Goal: Check status: Check status

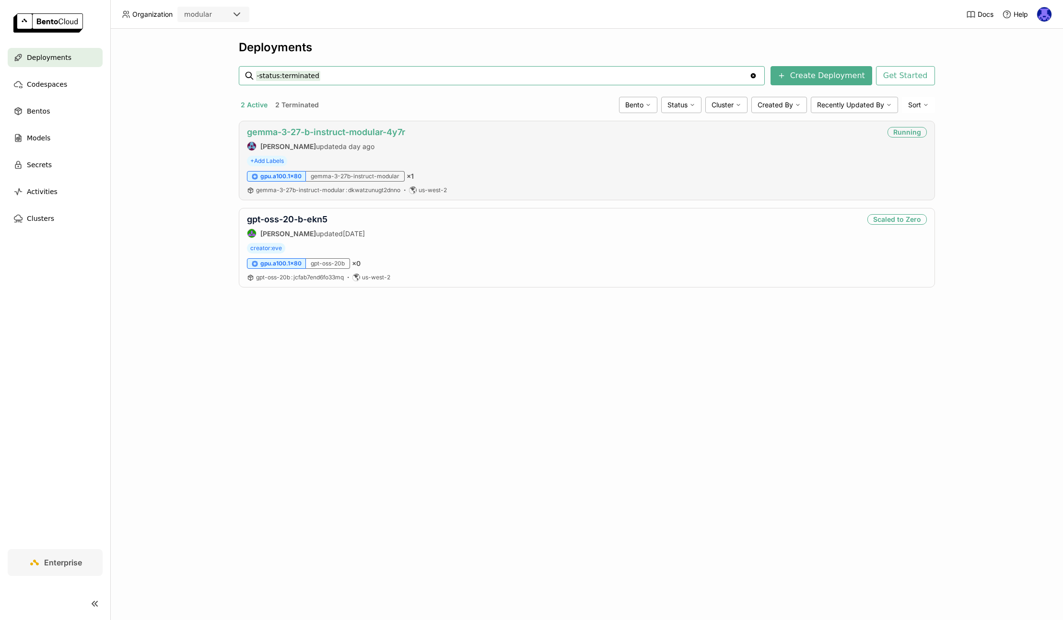
click at [313, 133] on link "gemma-3-27-b-instruct-modular-4y7r" at bounding box center [326, 132] width 158 height 10
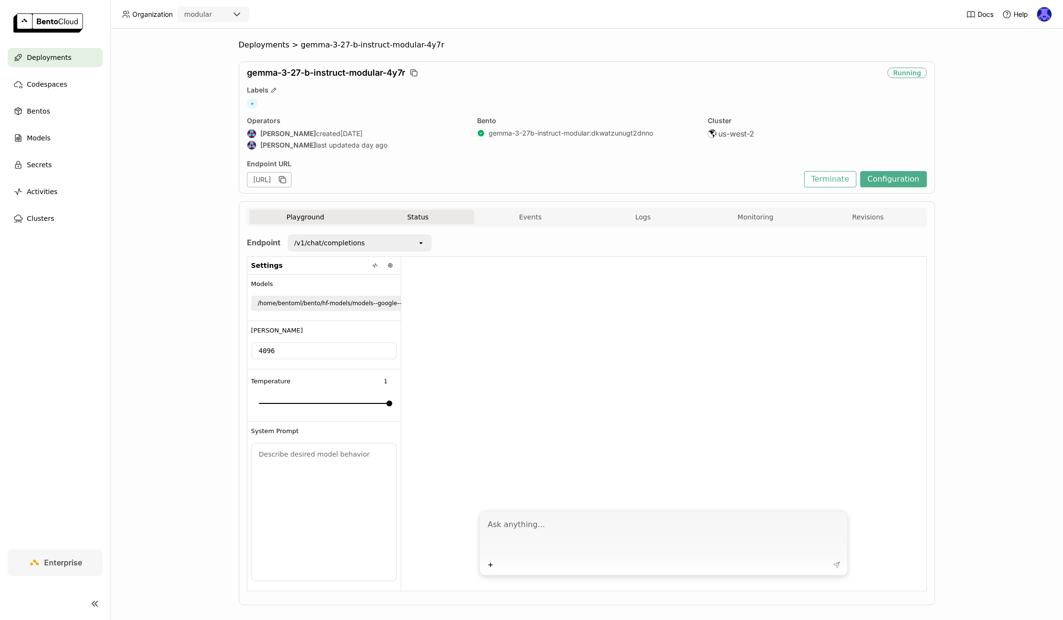
click at [421, 218] on button "Status" at bounding box center [418, 217] width 113 height 14
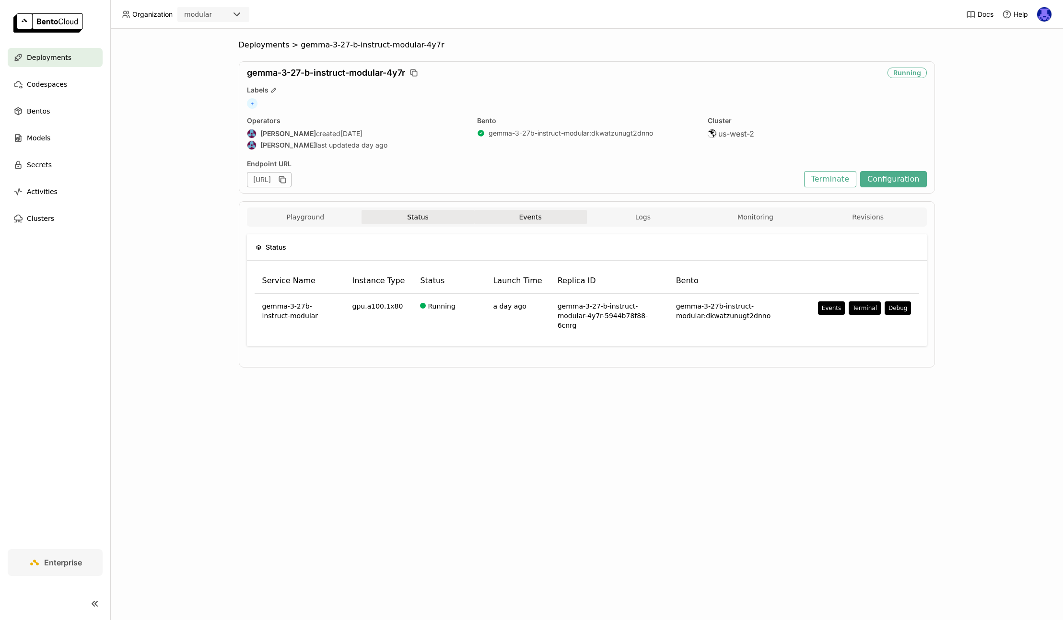
click at [528, 220] on button "Events" at bounding box center [530, 217] width 113 height 14
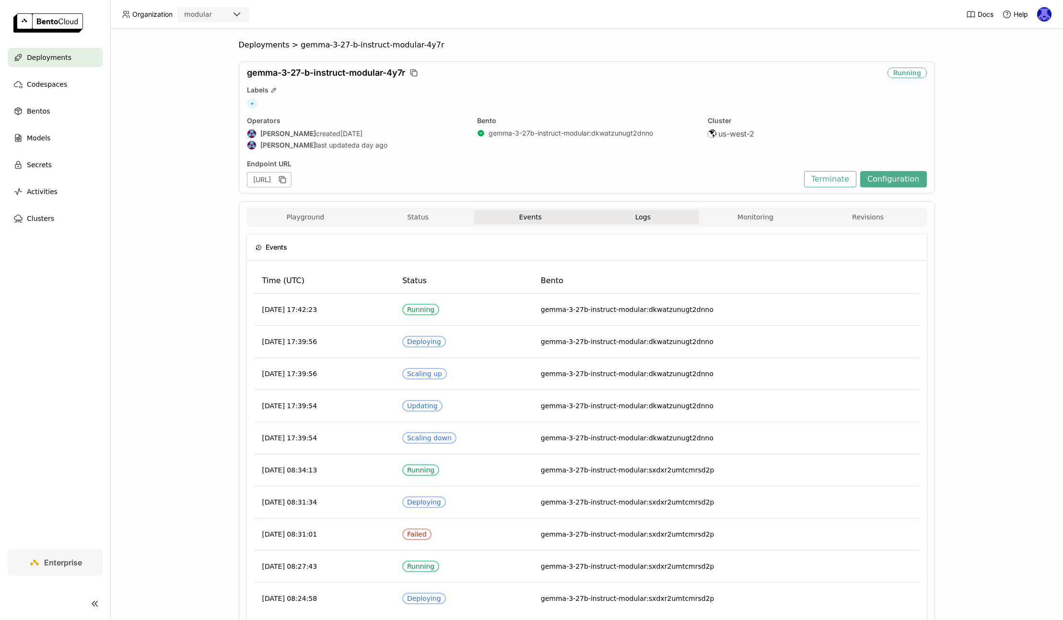
click at [654, 220] on button "Logs" at bounding box center [643, 217] width 113 height 14
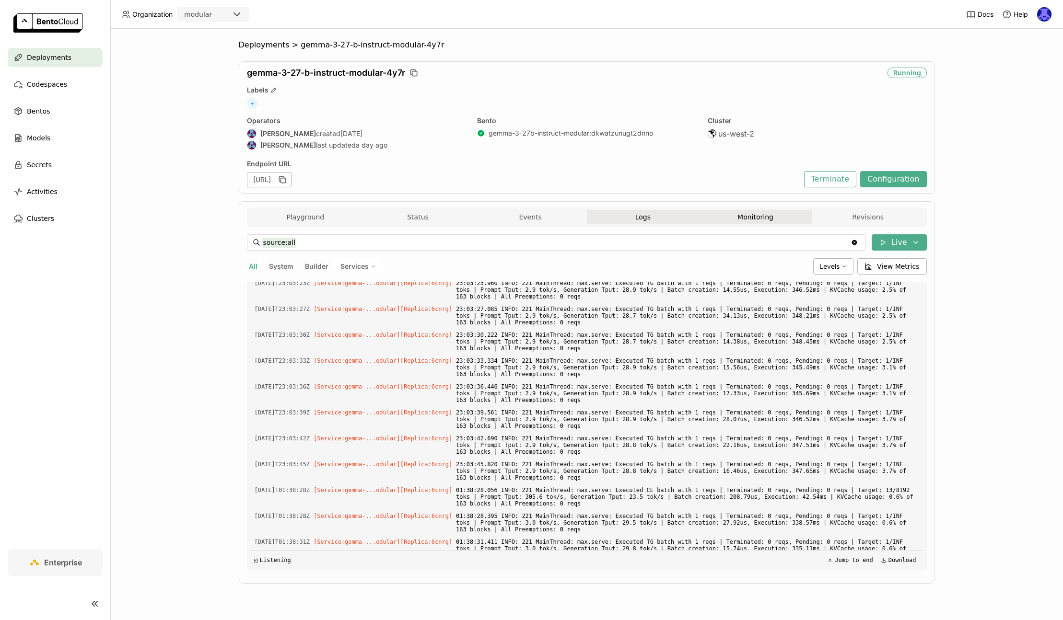
scroll to position [1981, 0]
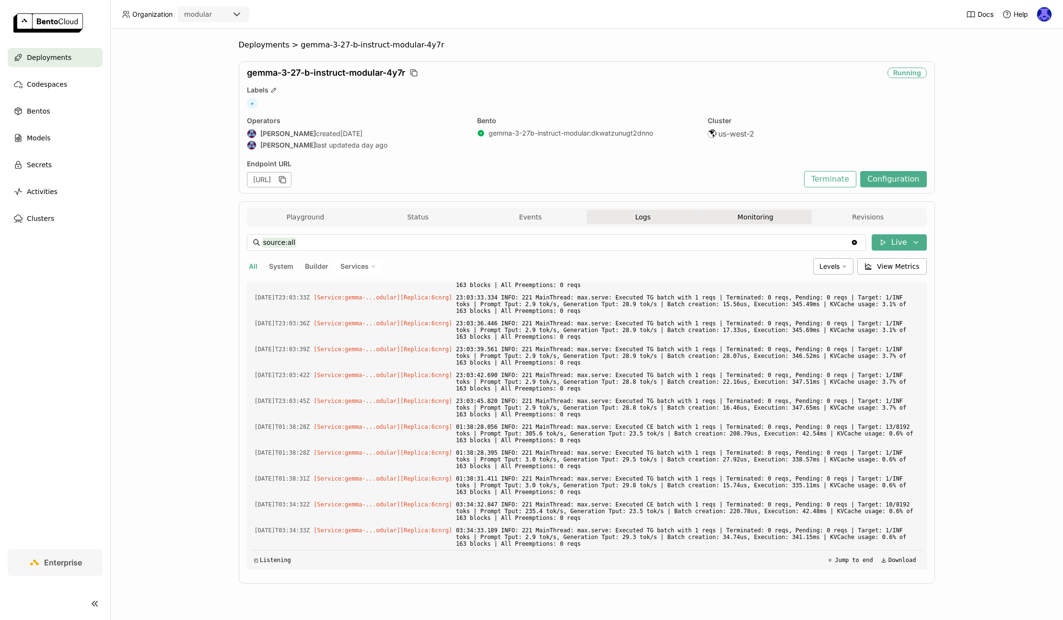
click at [767, 222] on button "Monitoring" at bounding box center [755, 217] width 113 height 14
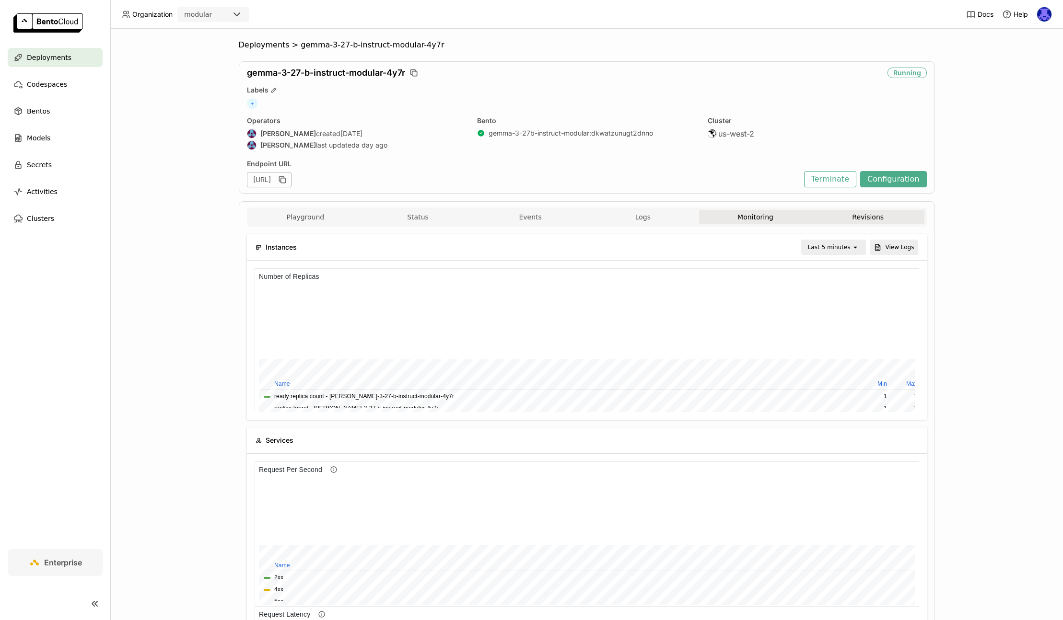
click at [885, 220] on button "Revisions" at bounding box center [868, 217] width 113 height 14
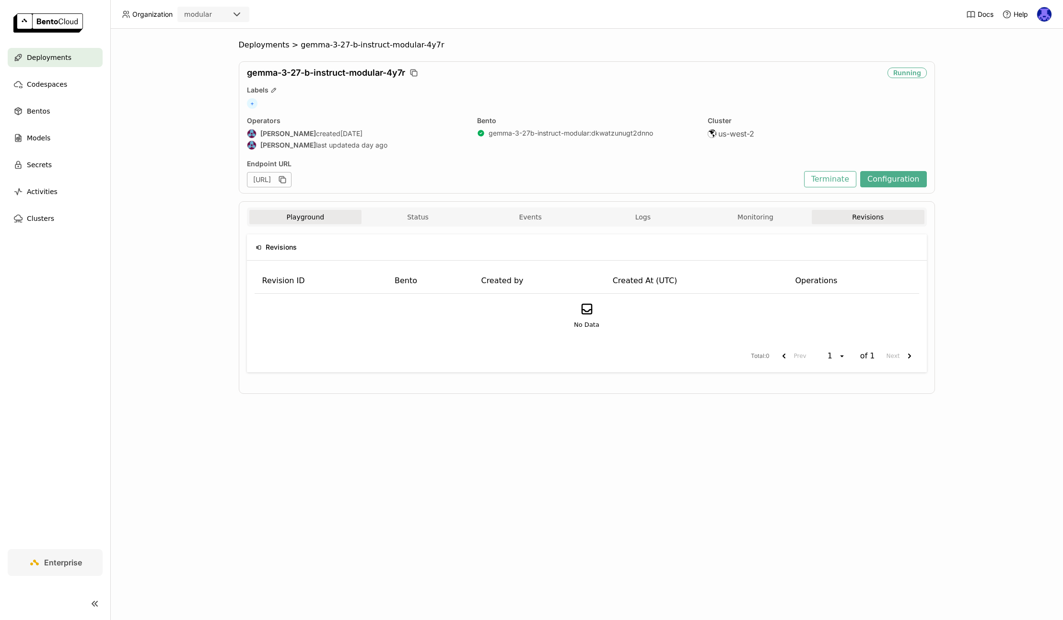
click at [304, 217] on button "Playground" at bounding box center [305, 217] width 113 height 14
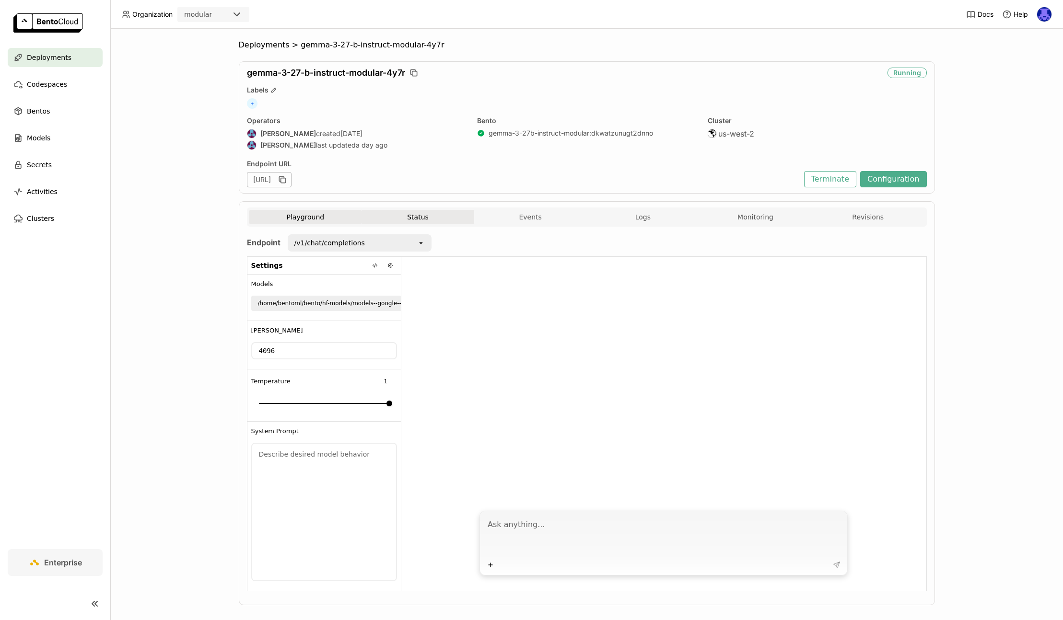
click at [407, 219] on button "Status" at bounding box center [418, 217] width 113 height 14
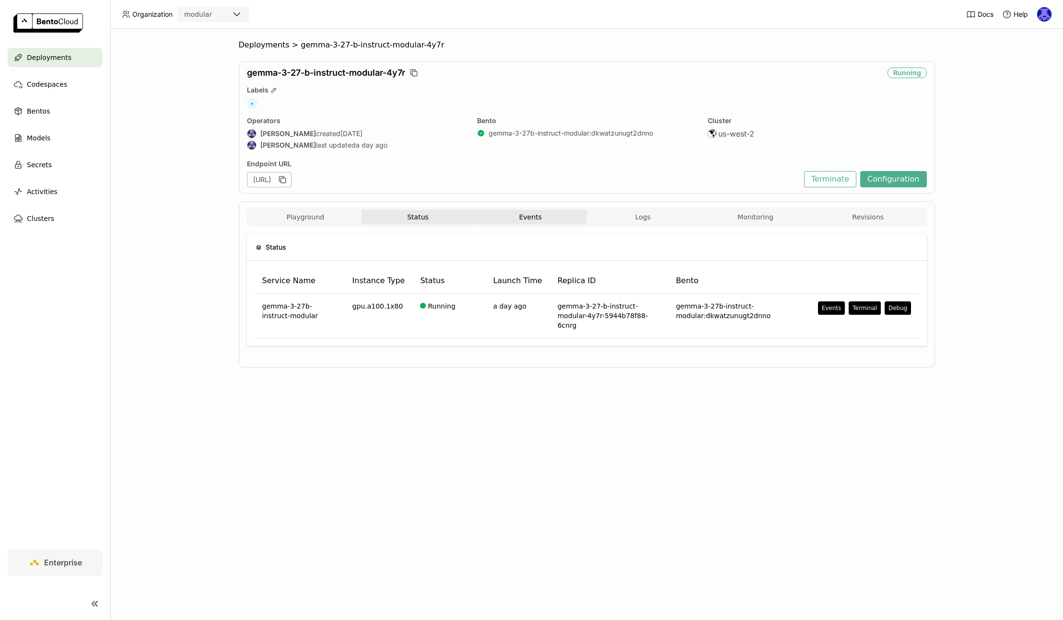
click at [511, 222] on button "Events" at bounding box center [530, 217] width 113 height 14
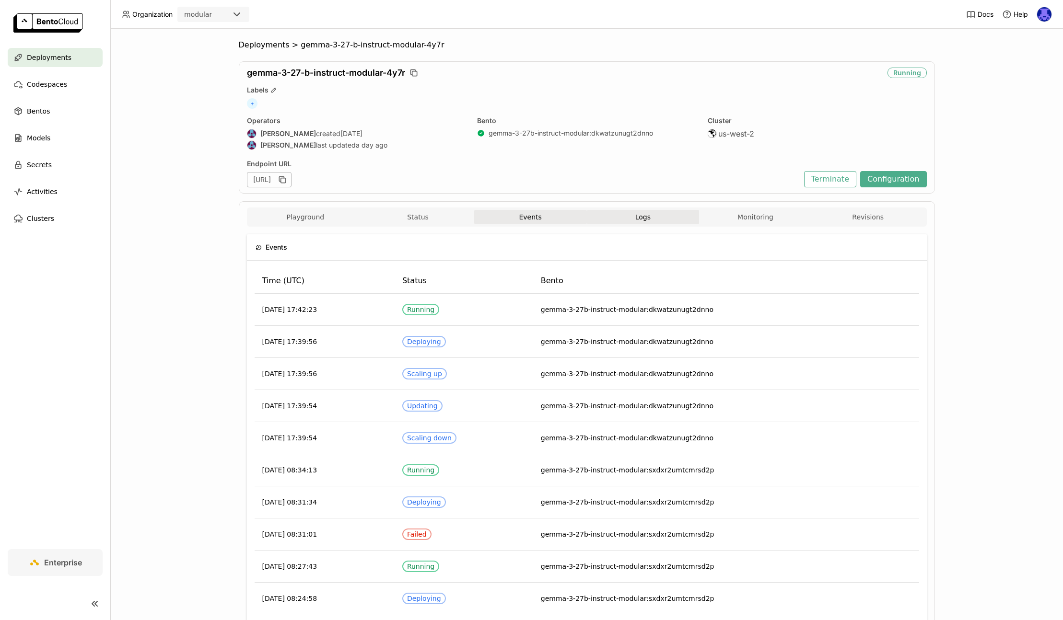
click at [612, 222] on button "Logs" at bounding box center [643, 217] width 113 height 14
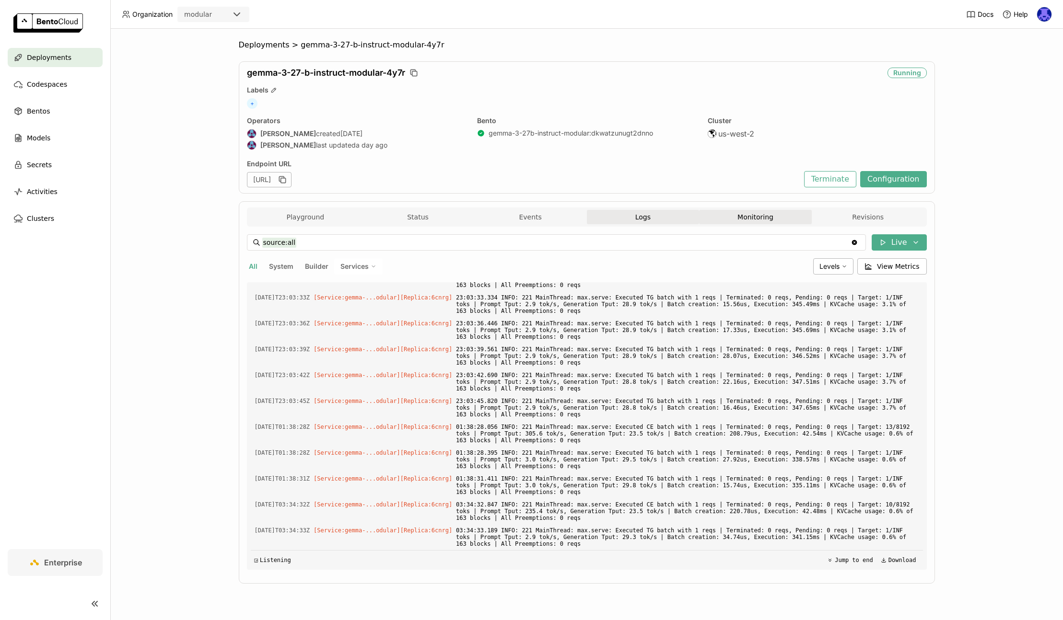
drag, startPoint x: 731, startPoint y: 222, endPoint x: 792, endPoint y: 223, distance: 60.9
click at [731, 222] on button "Monitoring" at bounding box center [755, 217] width 113 height 14
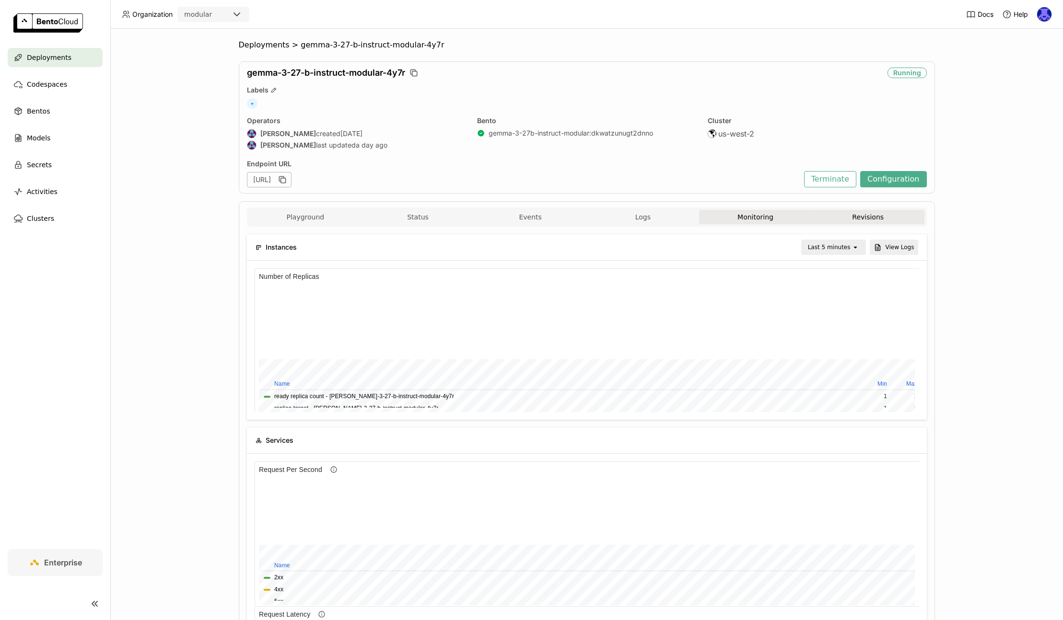
click at [864, 218] on button "Revisions" at bounding box center [868, 217] width 113 height 14
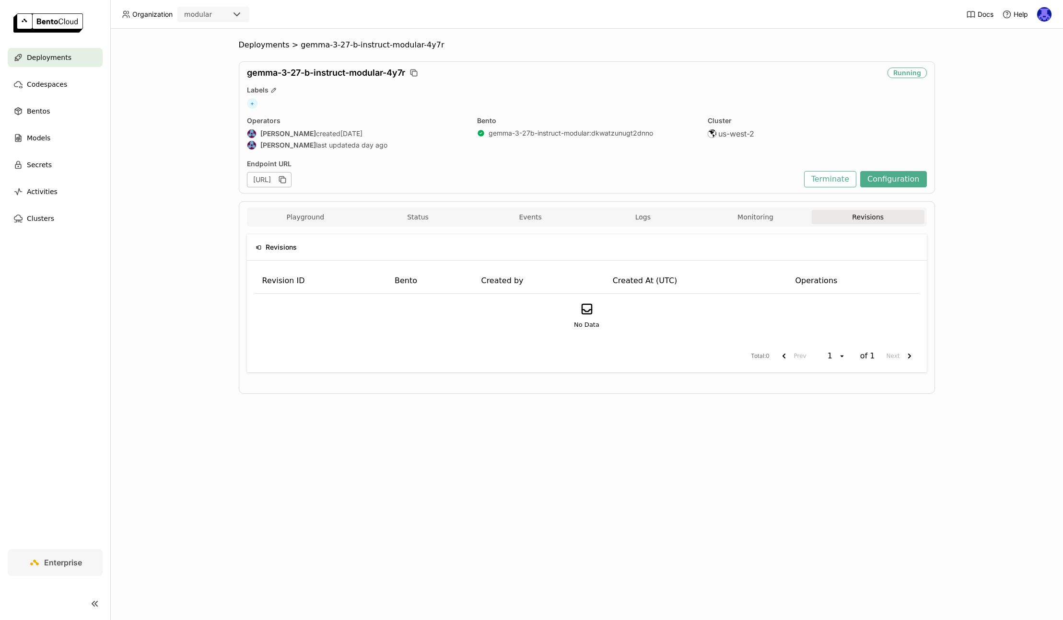
click at [264, 209] on div "Playground Status Events Logs Monitoring Revisions" at bounding box center [587, 217] width 680 height 19
click at [337, 67] on div "gemma-3-27-b-instruct-modular-4y7r Running Labels + Operators [PERSON_NAME] cre…" at bounding box center [587, 127] width 696 height 132
click at [266, 52] on div "Deployments > gemma-3-27-b-instruct-modular-4y7r gemma-3-27-b-instruct-modular-…" at bounding box center [587, 224] width 696 height 368
click at [268, 48] on span "Deployments" at bounding box center [264, 45] width 51 height 10
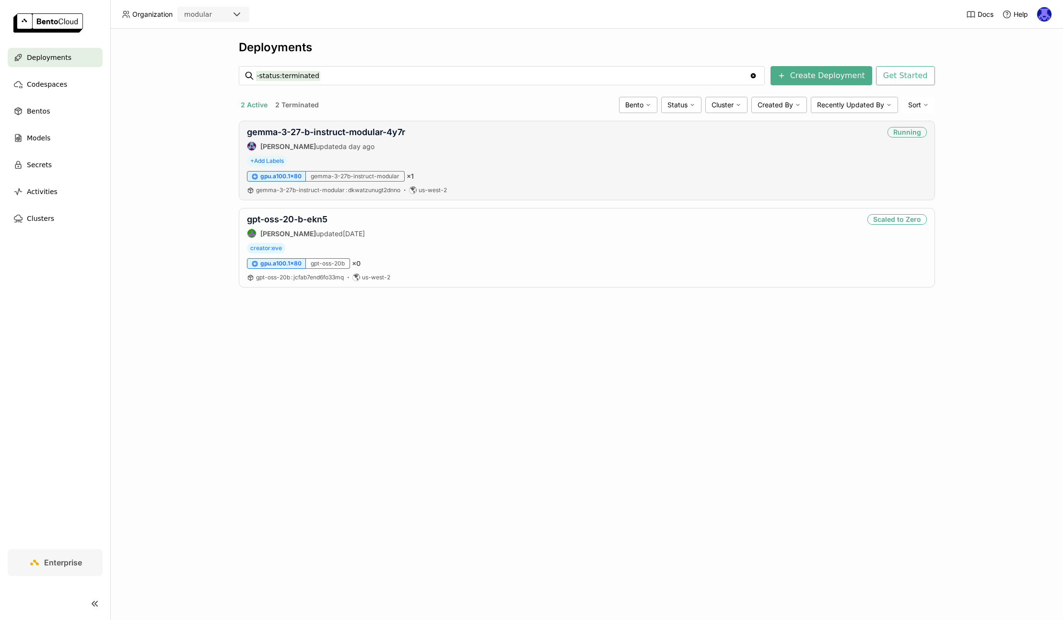
click at [685, 151] on div "gemma-3-27-b-instruct-modular-4y7r [PERSON_NAME] updated a day ago Running" at bounding box center [587, 139] width 680 height 24
click at [318, 135] on link "gemma-3-27-b-instruct-modular-4y7r" at bounding box center [326, 132] width 158 height 10
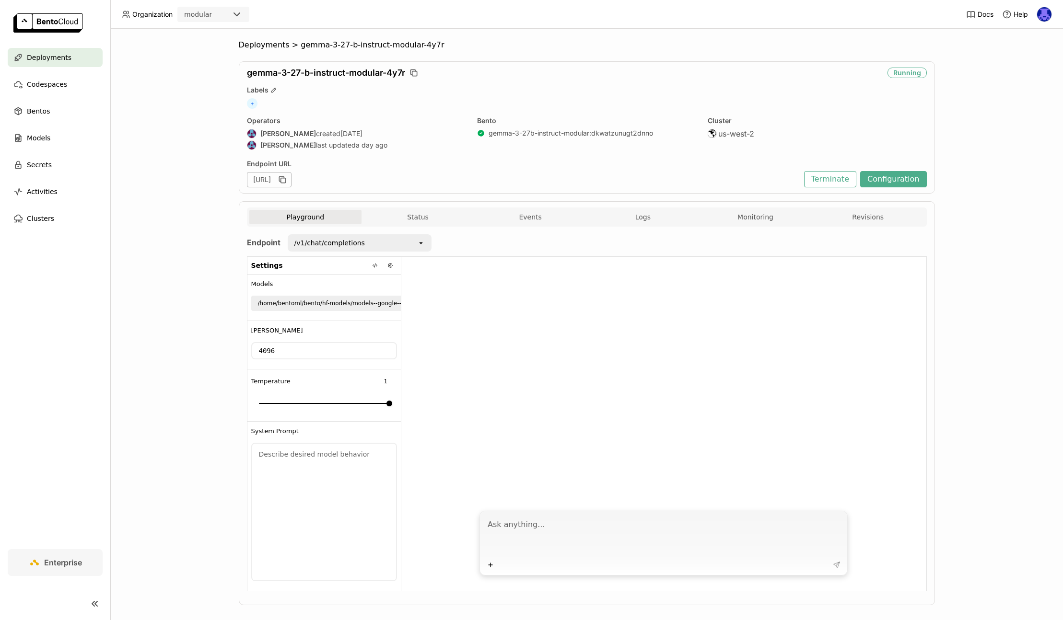
click at [402, 224] on div "Playground Status Events Logs Monitoring Revisions" at bounding box center [586, 218] width 675 height 17
click at [430, 216] on button "Status" at bounding box center [418, 217] width 113 height 14
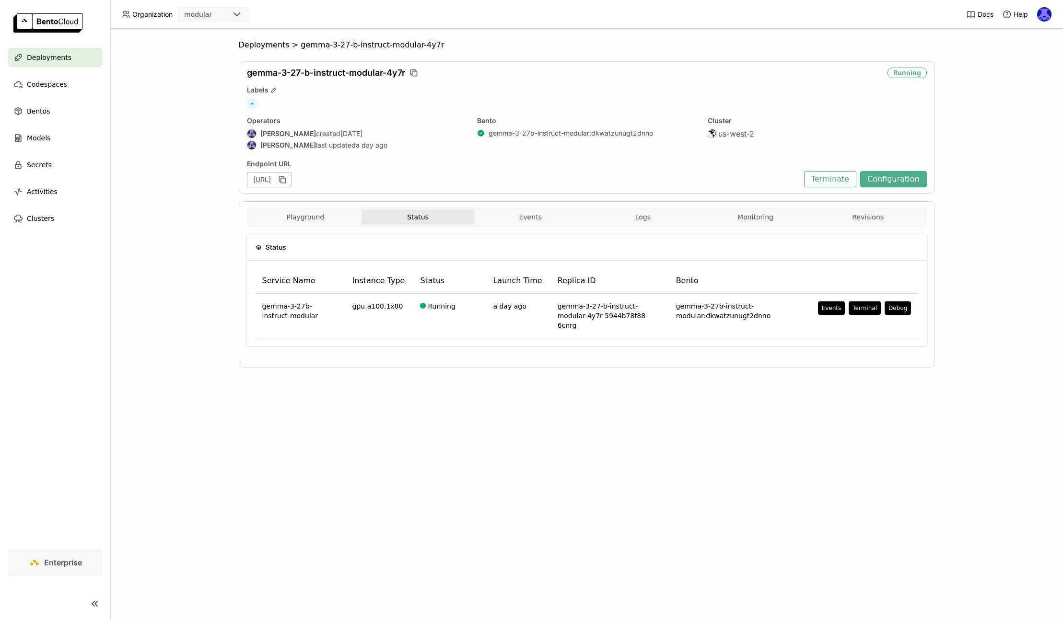
click at [439, 221] on button "Status" at bounding box center [418, 217] width 113 height 14
click at [327, 221] on button "Playground" at bounding box center [305, 217] width 113 height 14
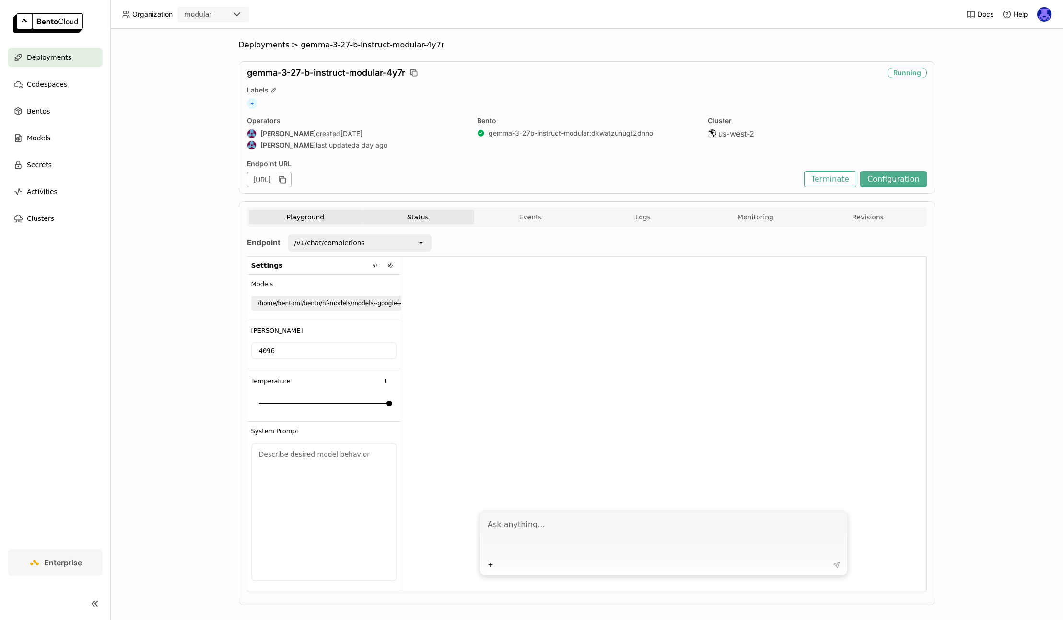
click at [426, 221] on button "Status" at bounding box center [418, 217] width 113 height 14
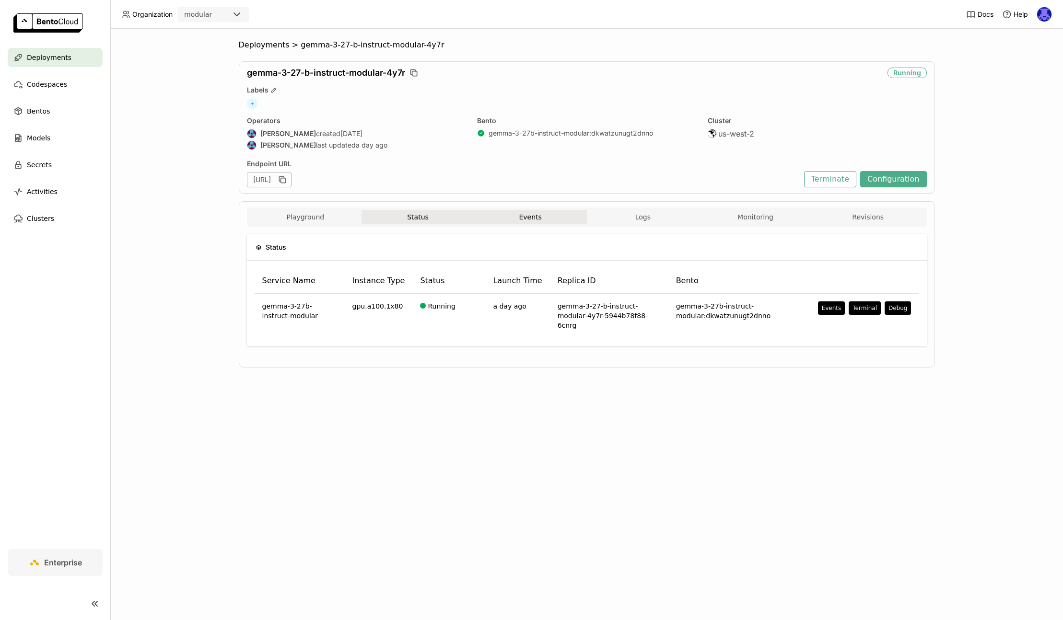
click at [528, 221] on button "Events" at bounding box center [530, 217] width 113 height 14
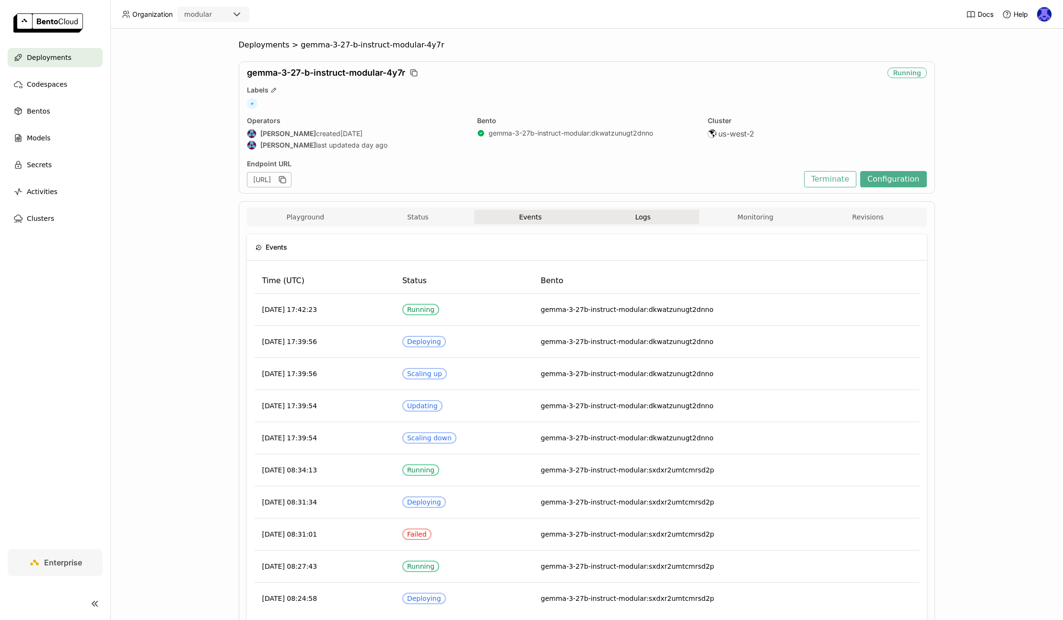
click at [635, 220] on span "Logs" at bounding box center [642, 217] width 15 height 9
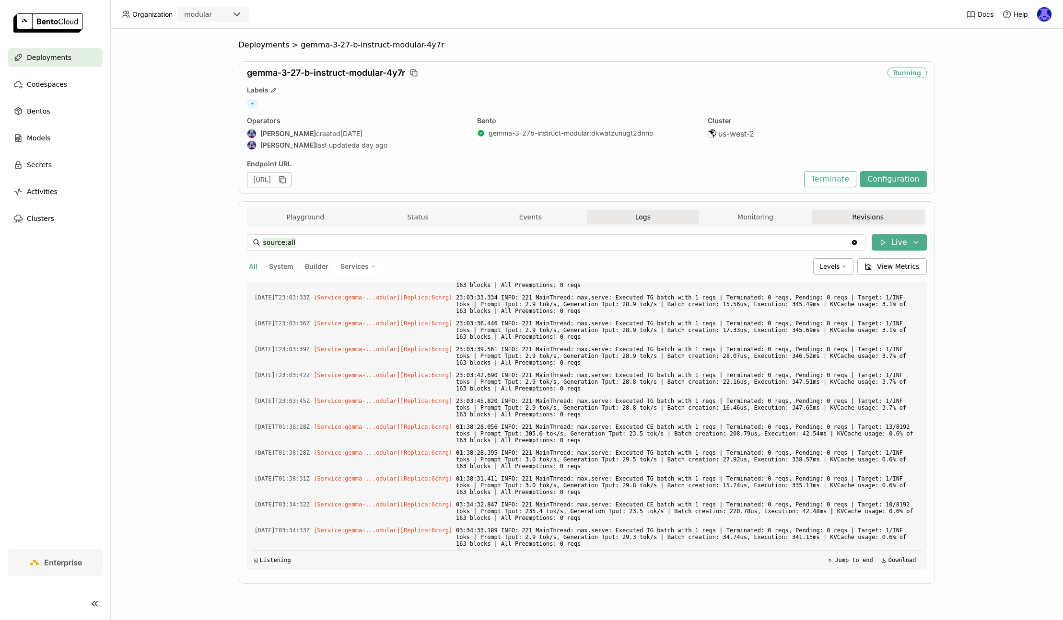
click at [898, 219] on button "Revisions" at bounding box center [868, 217] width 113 height 14
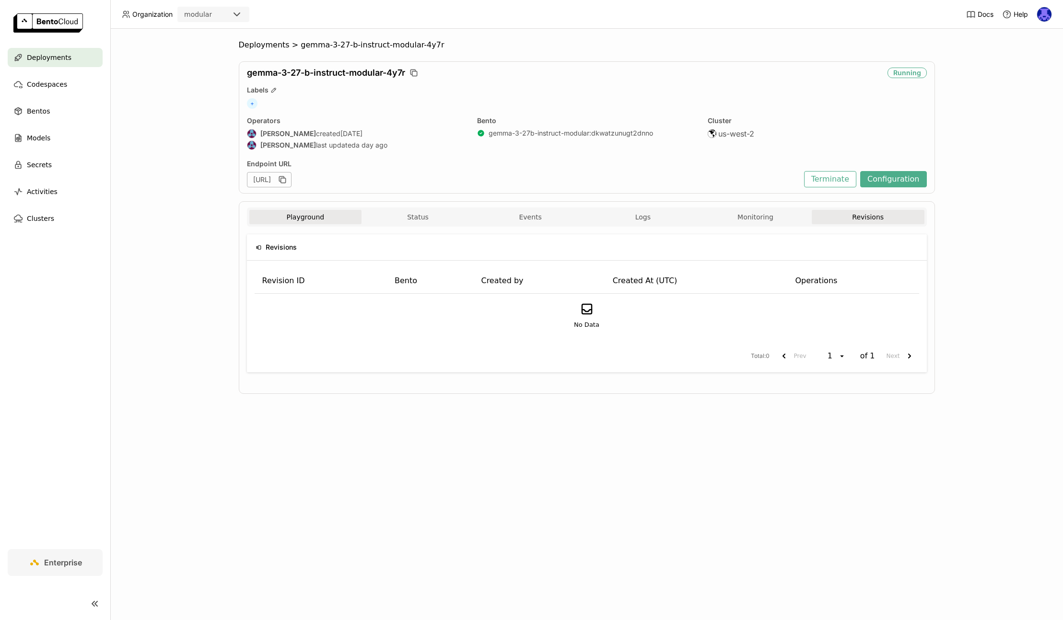
click at [307, 218] on button "Playground" at bounding box center [305, 217] width 113 height 14
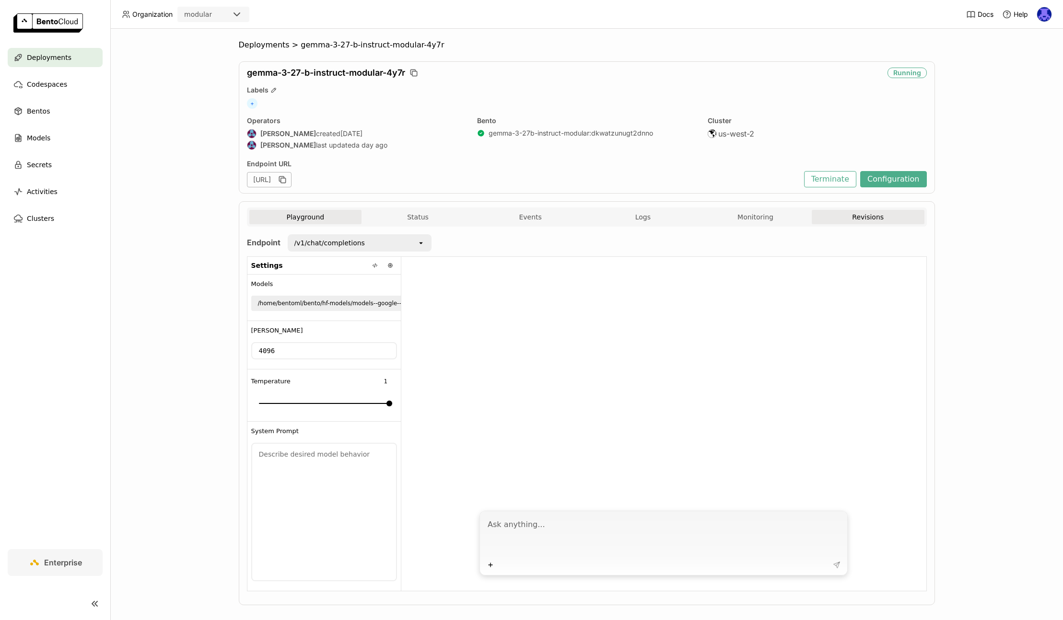
click at [853, 222] on button "Revisions" at bounding box center [868, 217] width 113 height 14
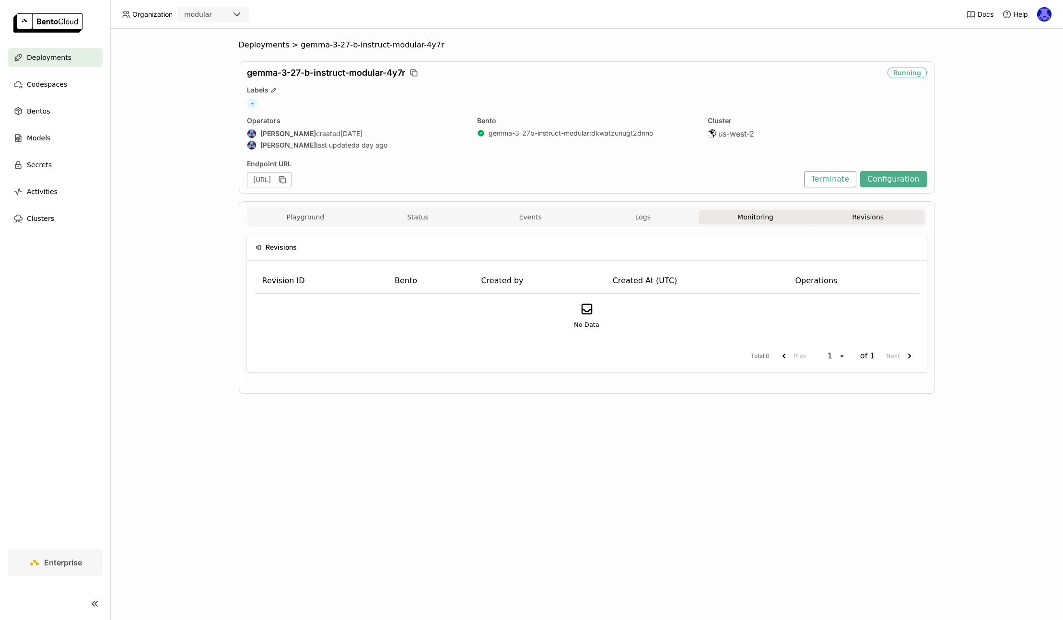
click at [765, 221] on button "Monitoring" at bounding box center [755, 217] width 113 height 14
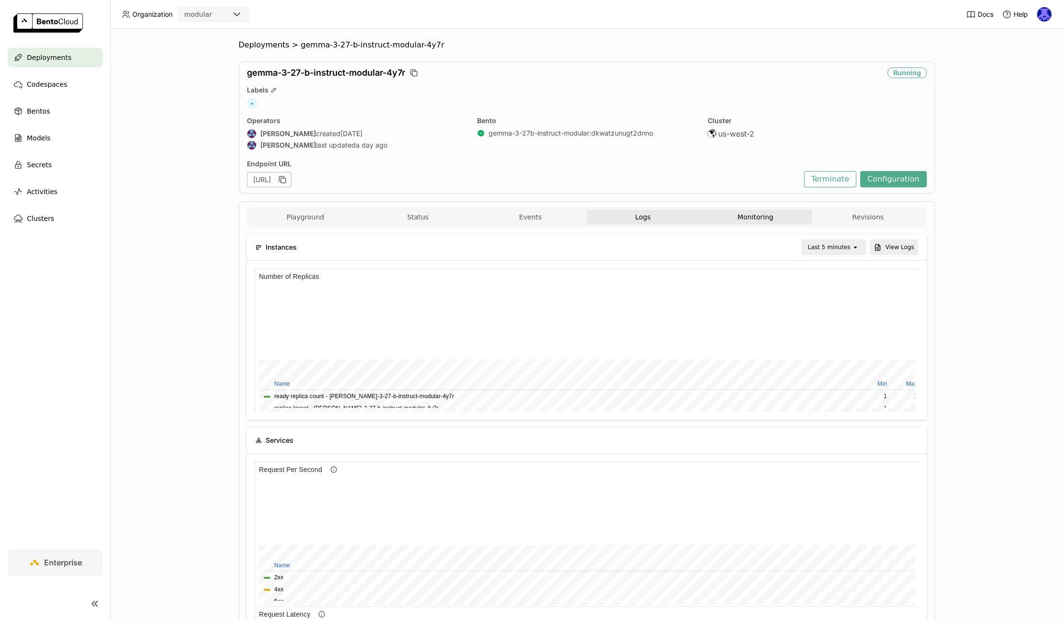
click at [652, 222] on button "Logs" at bounding box center [643, 217] width 113 height 14
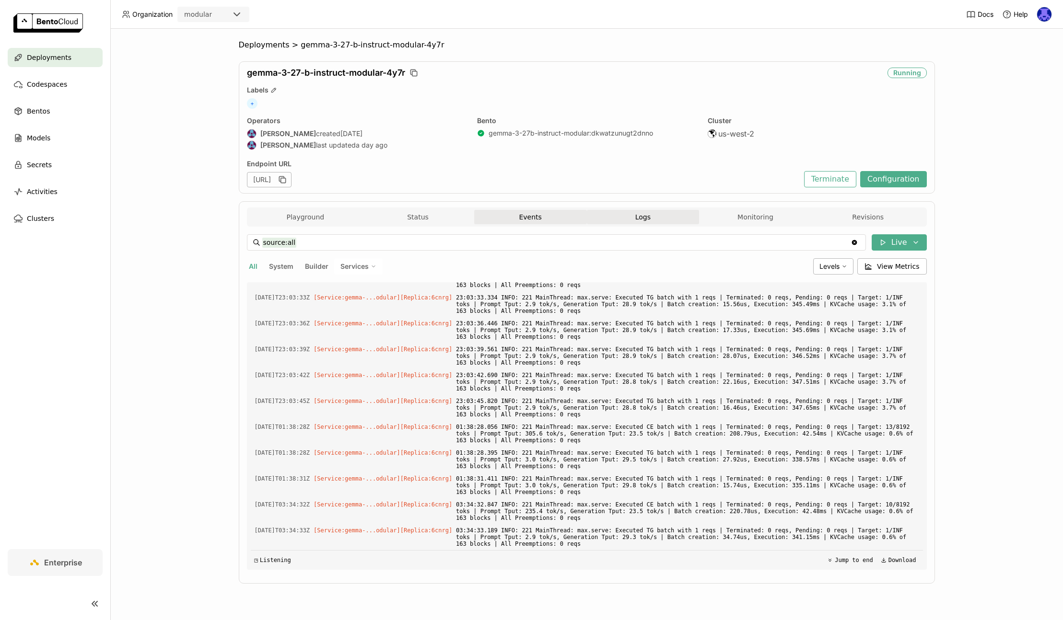
click at [520, 221] on button "Events" at bounding box center [530, 217] width 113 height 14
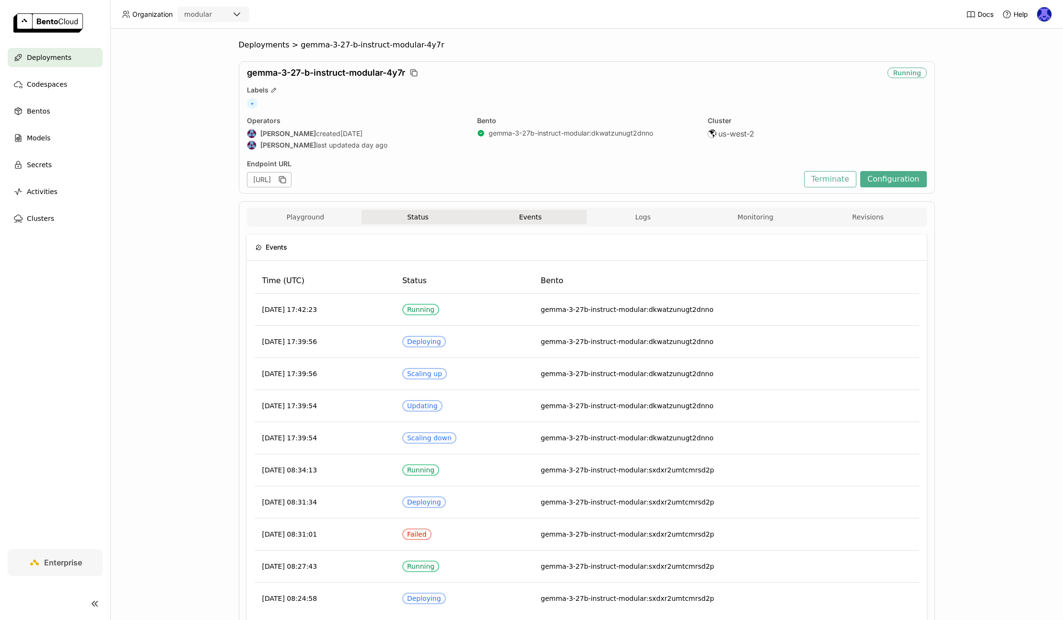
click at [440, 219] on button "Status" at bounding box center [418, 217] width 113 height 14
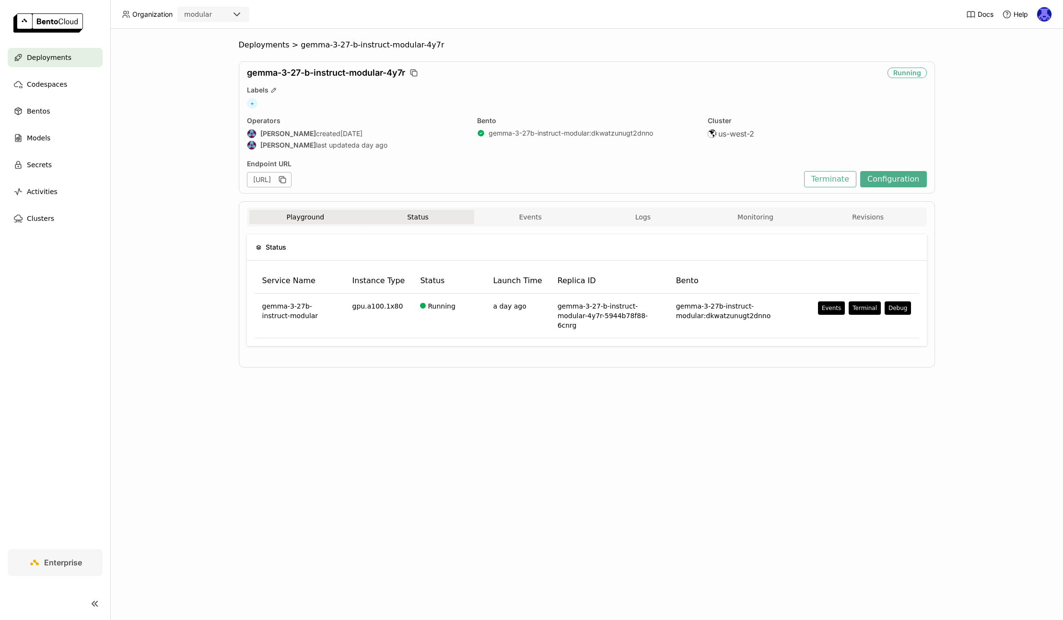
click at [297, 221] on button "Playground" at bounding box center [305, 217] width 113 height 14
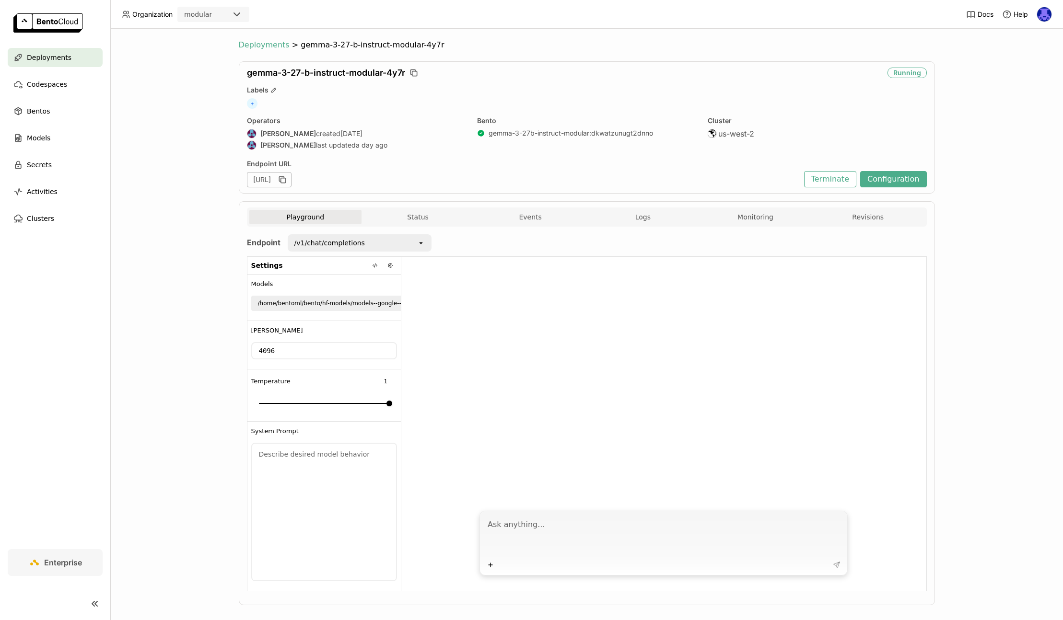
click at [261, 45] on span "Deployments" at bounding box center [264, 45] width 51 height 10
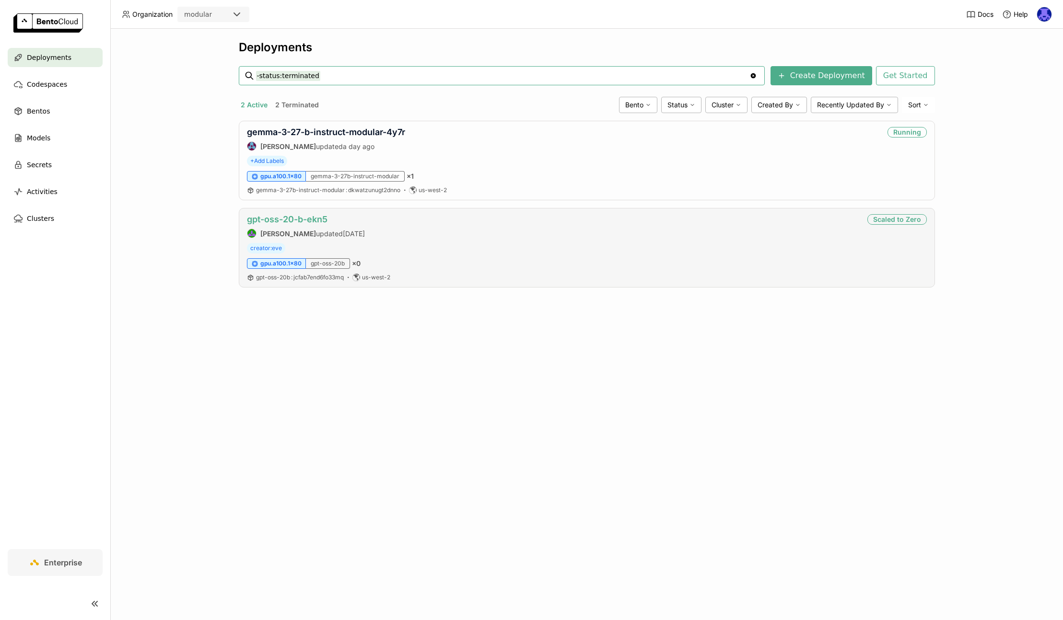
click at [321, 217] on link "gpt-oss-20-b-ekn5" at bounding box center [287, 219] width 81 height 10
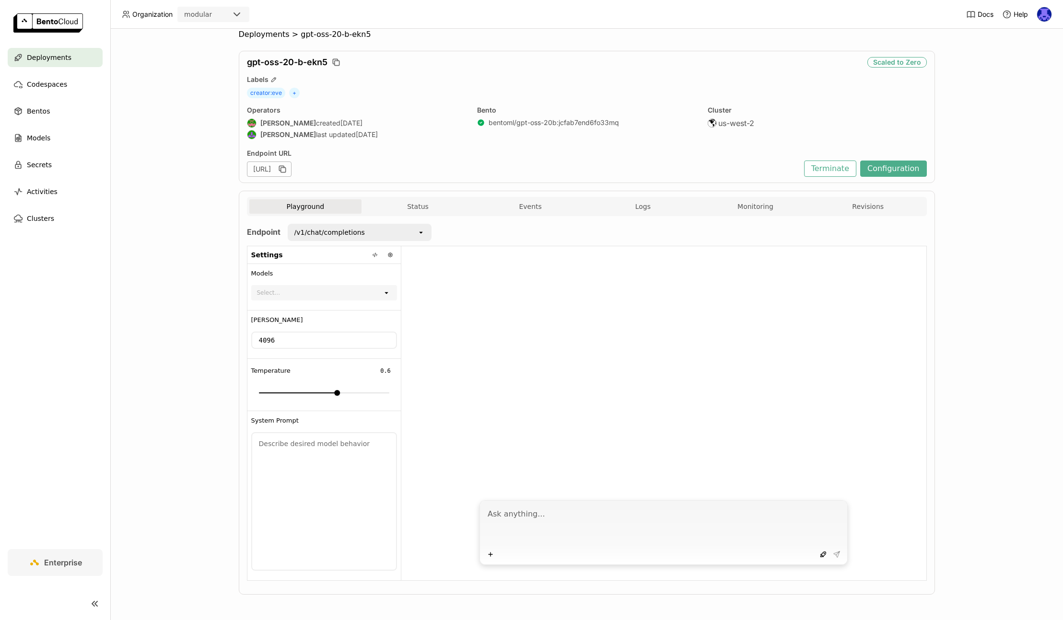
click at [415, 214] on div "Playground Status Events Logs Monitoring Revisions" at bounding box center [586, 207] width 675 height 17
click at [433, 202] on button "Status" at bounding box center [418, 206] width 113 height 14
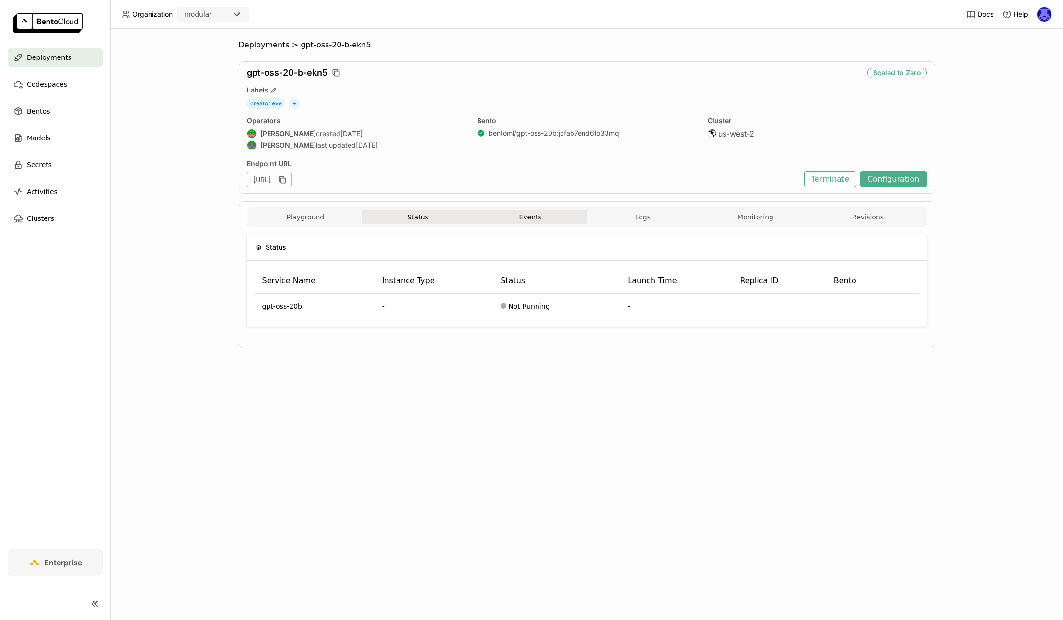
click at [538, 215] on button "Events" at bounding box center [530, 217] width 113 height 14
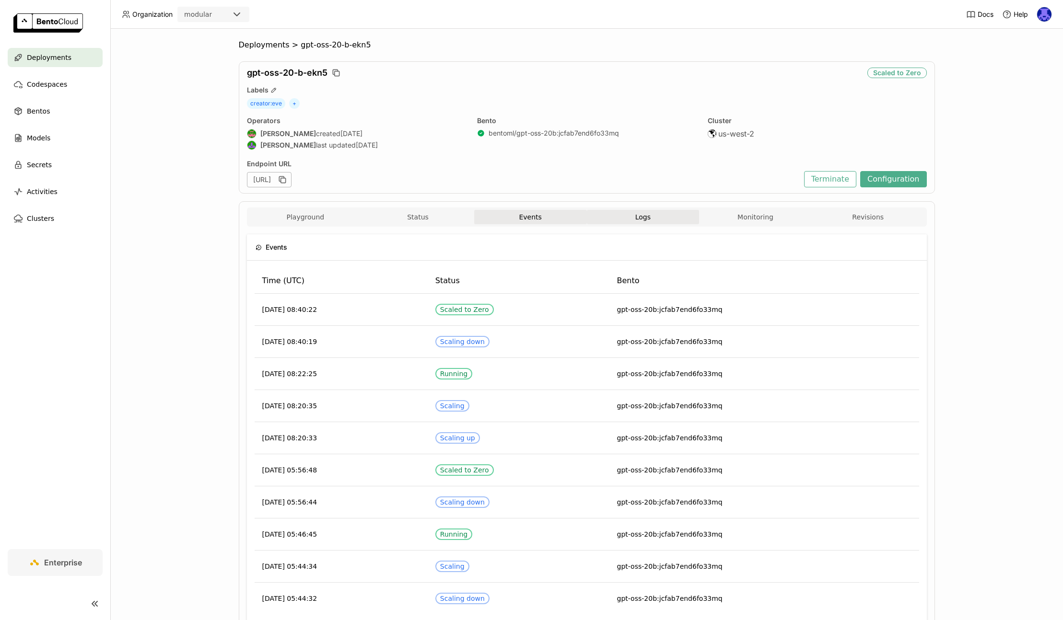
click at [649, 217] on button "Logs" at bounding box center [643, 217] width 113 height 14
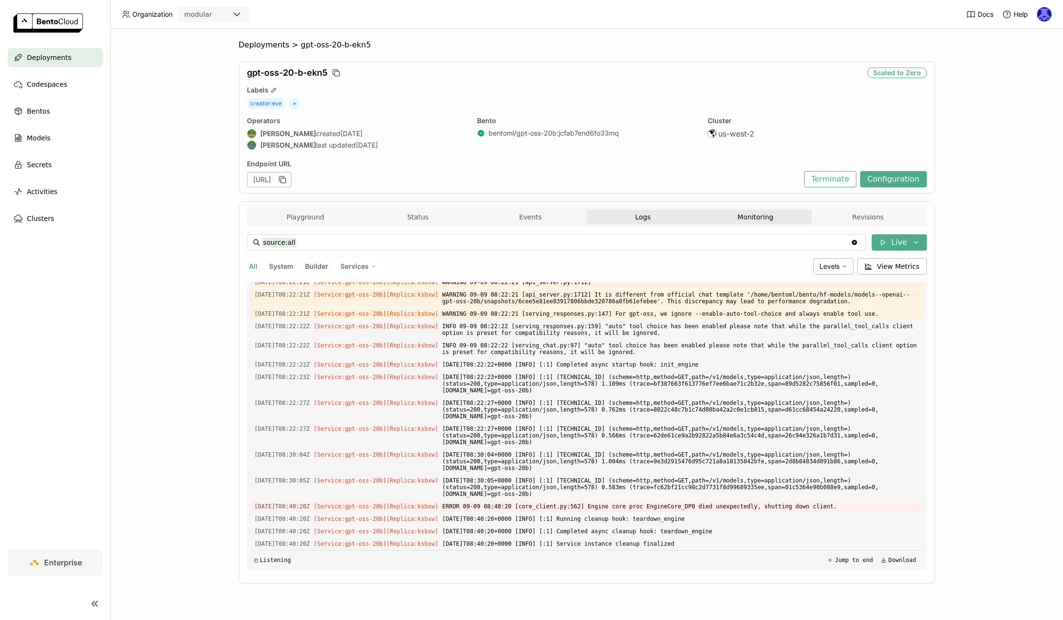
click at [755, 224] on button "Monitoring" at bounding box center [755, 217] width 113 height 14
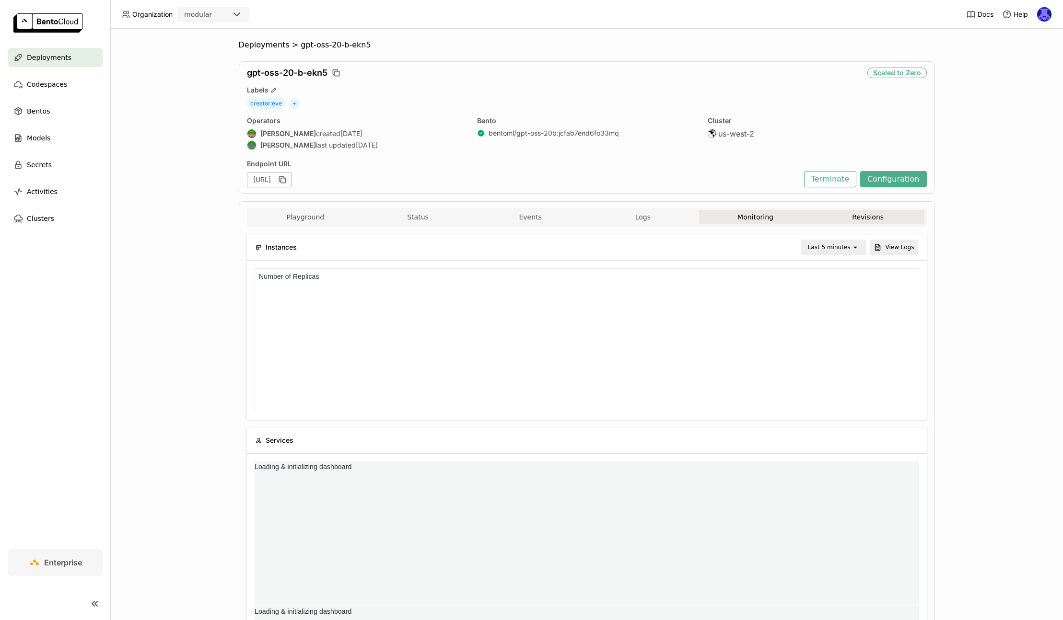
click at [862, 222] on button "Revisions" at bounding box center [868, 217] width 113 height 14
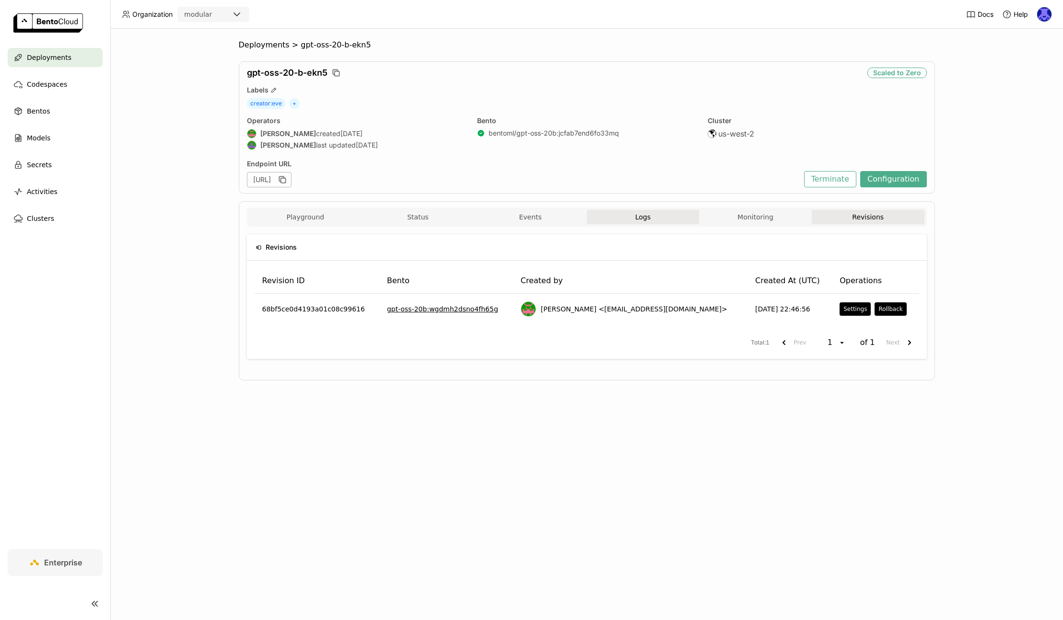
click at [598, 222] on button "Logs" at bounding box center [643, 217] width 113 height 14
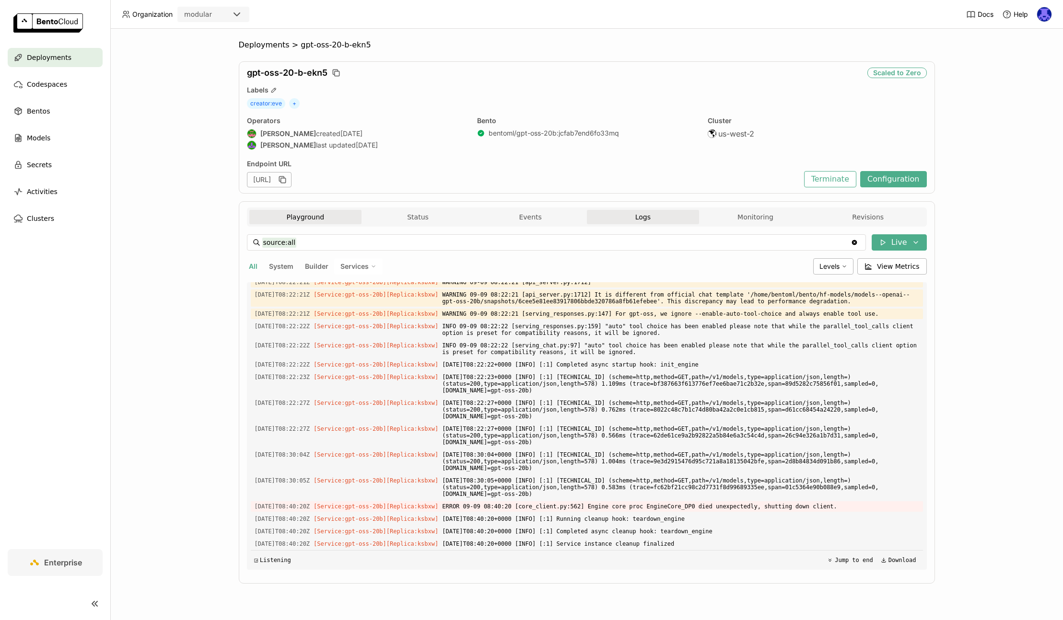
click at [286, 219] on button "Playground" at bounding box center [305, 217] width 113 height 14
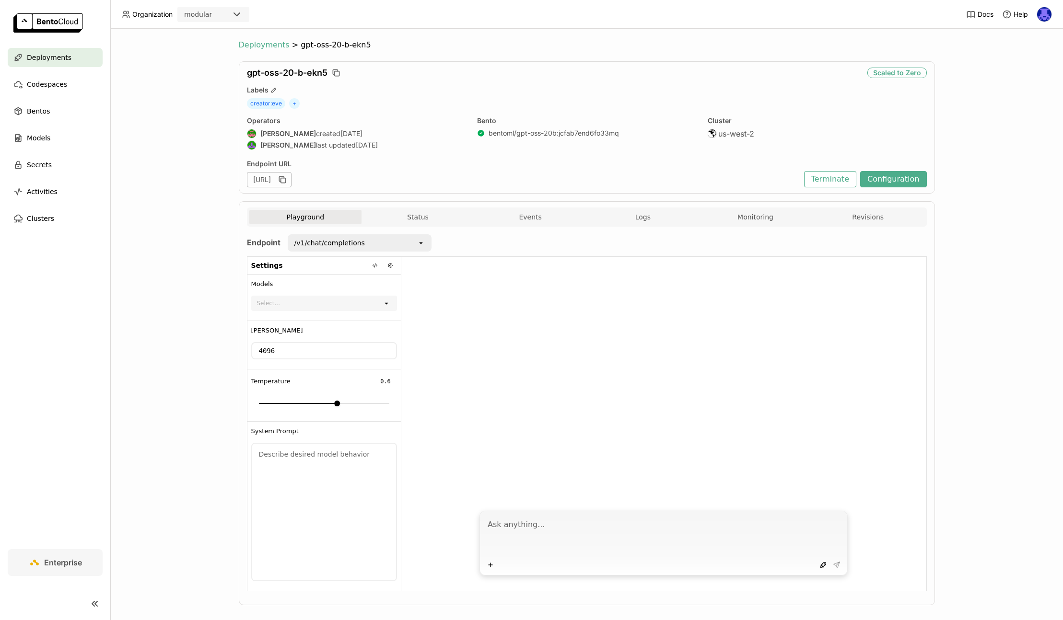
click at [254, 44] on span "Deployments" at bounding box center [264, 45] width 51 height 10
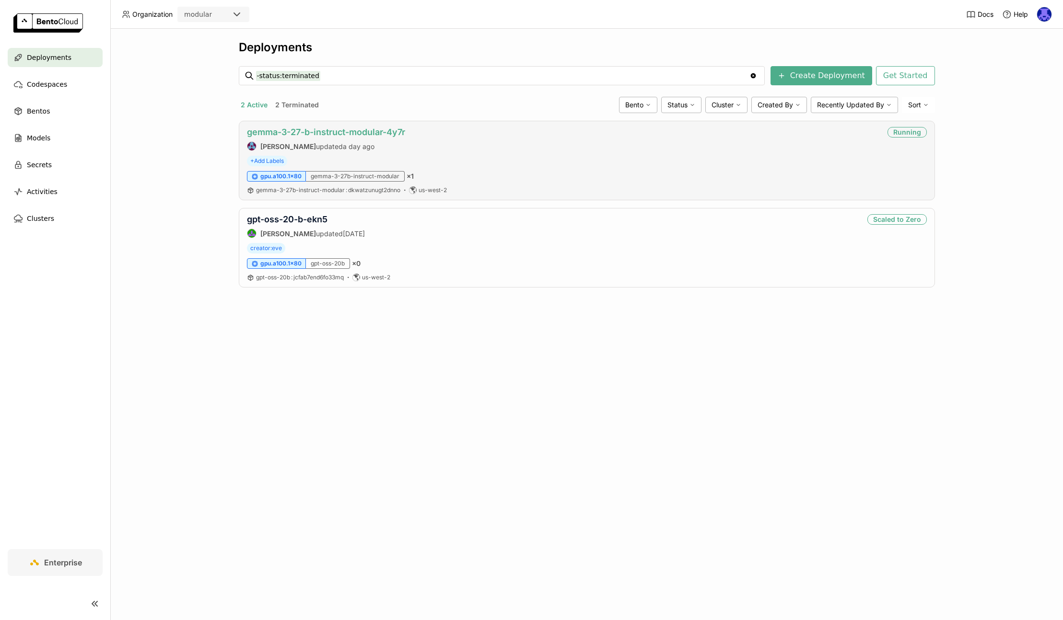
click at [337, 130] on link "gemma-3-27-b-instruct-modular-4y7r" at bounding box center [326, 132] width 158 height 10
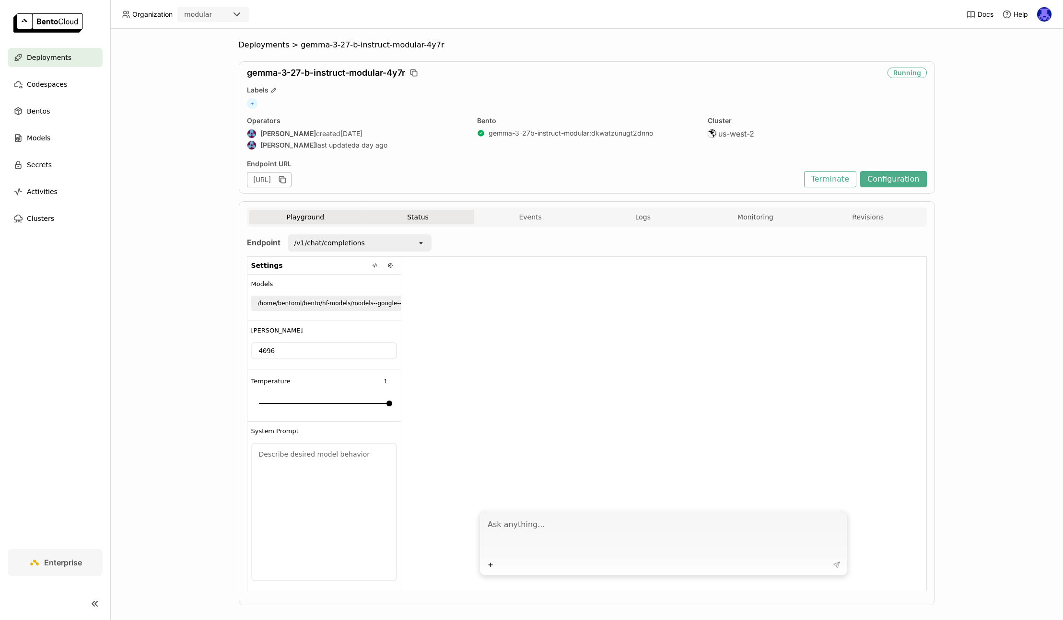
click at [437, 222] on button "Status" at bounding box center [418, 217] width 113 height 14
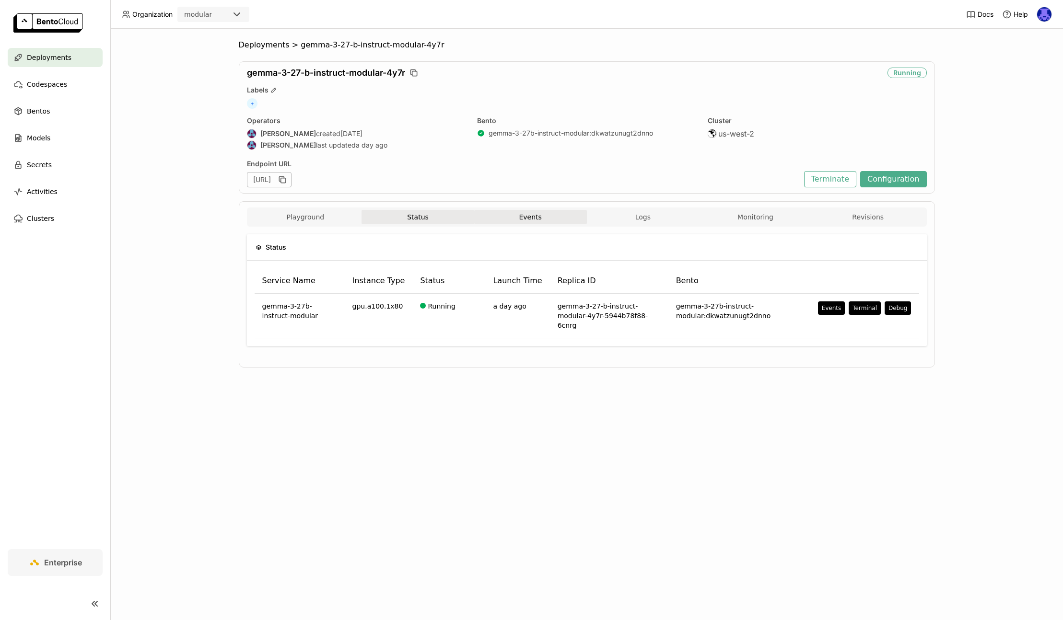
click at [500, 220] on button "Events" at bounding box center [530, 217] width 113 height 14
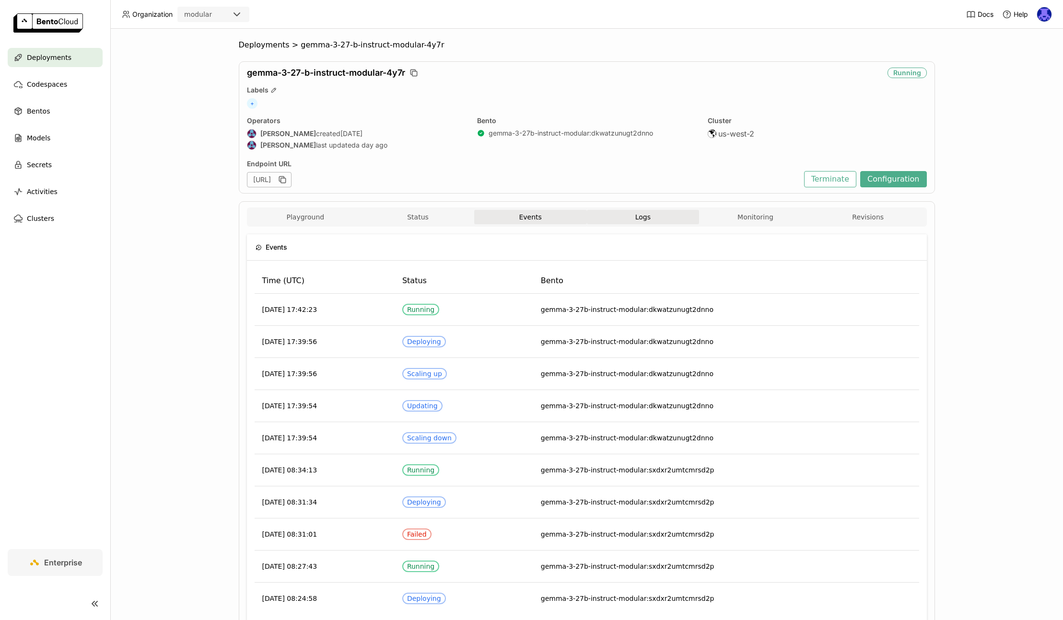
click at [661, 222] on button "Logs" at bounding box center [643, 217] width 113 height 14
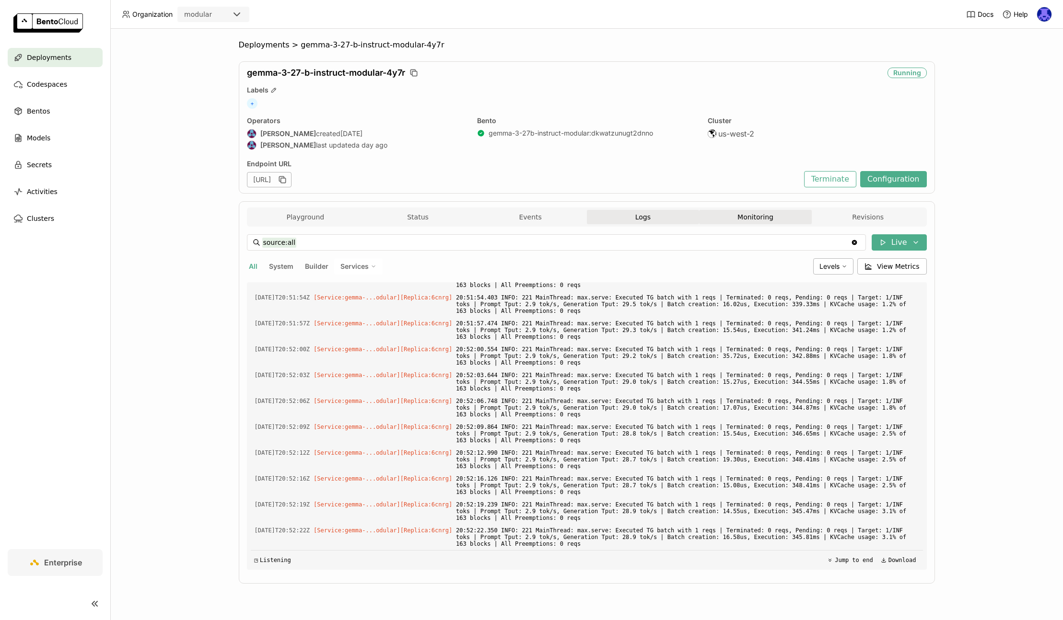
scroll to position [1599, 0]
click at [759, 223] on button "Monitoring" at bounding box center [755, 217] width 113 height 14
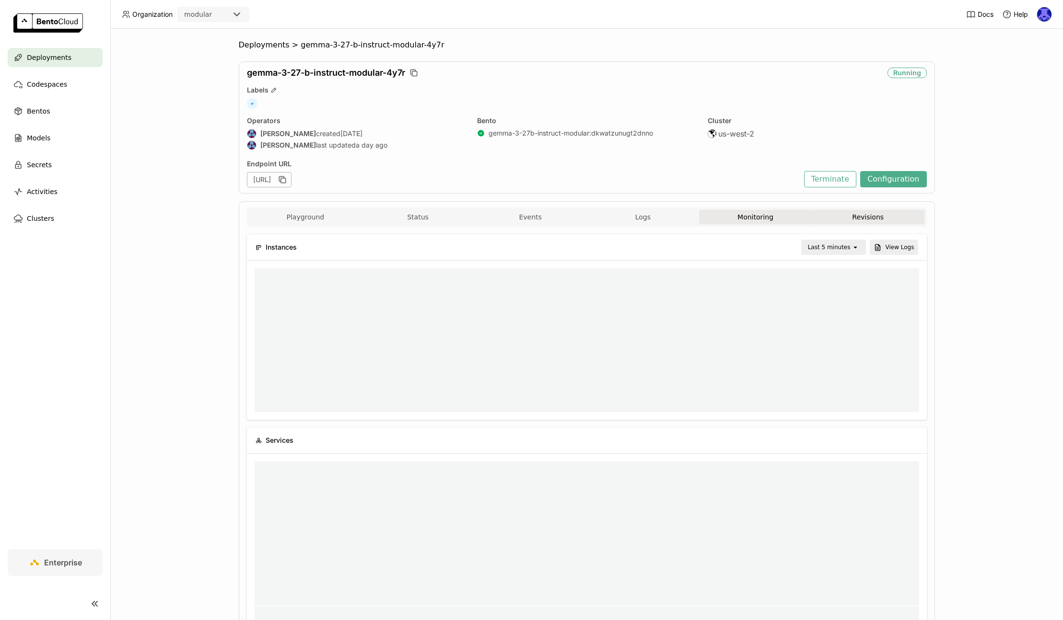
scroll to position [137, 214]
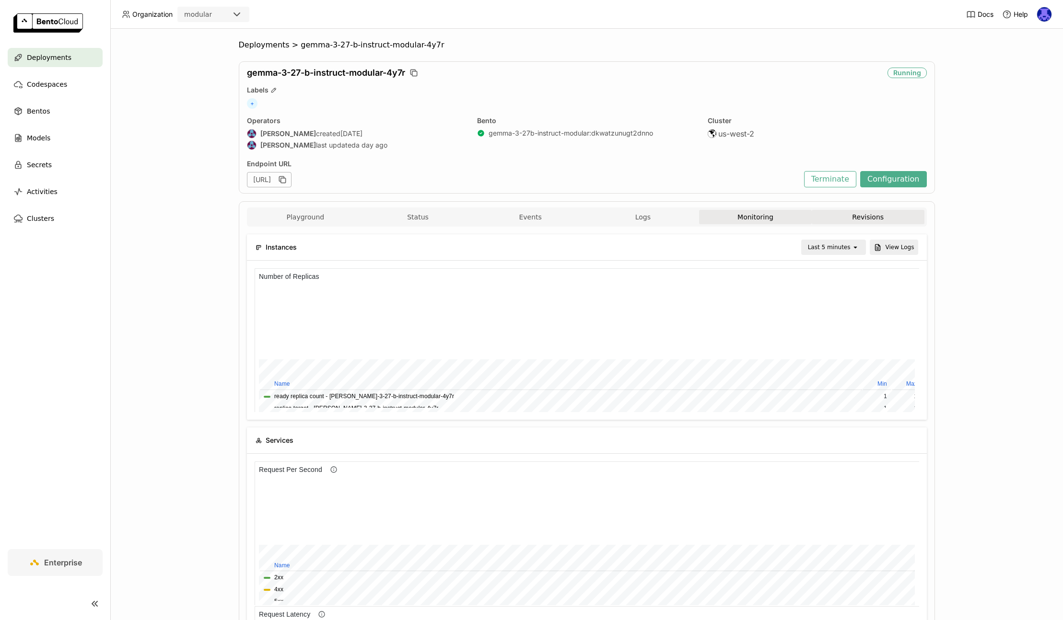
click at [865, 217] on button "Revisions" at bounding box center [868, 217] width 113 height 14
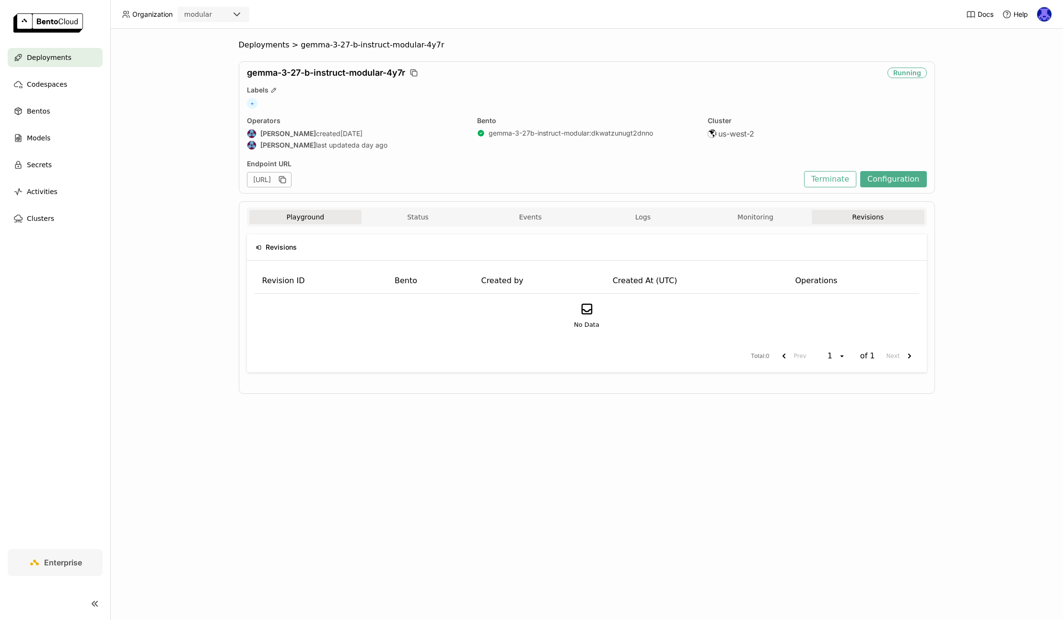
click at [293, 213] on button "Playground" at bounding box center [305, 217] width 113 height 14
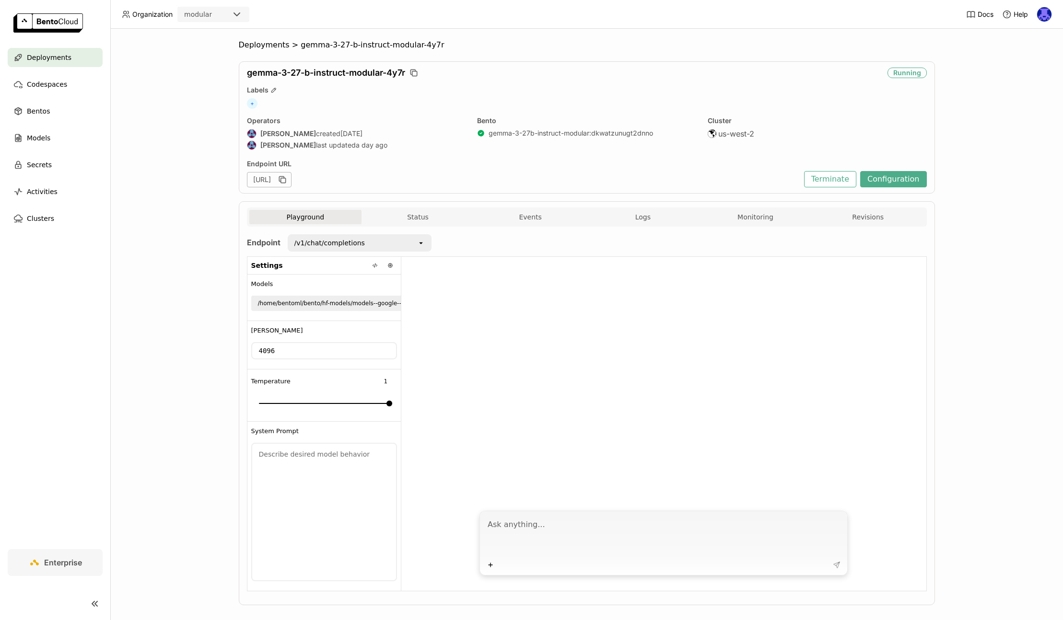
click at [292, 134] on div "[PERSON_NAME] created [DATE]" at bounding box center [356, 134] width 219 height 10
click at [270, 93] on icon "button" at bounding box center [273, 90] width 7 height 7
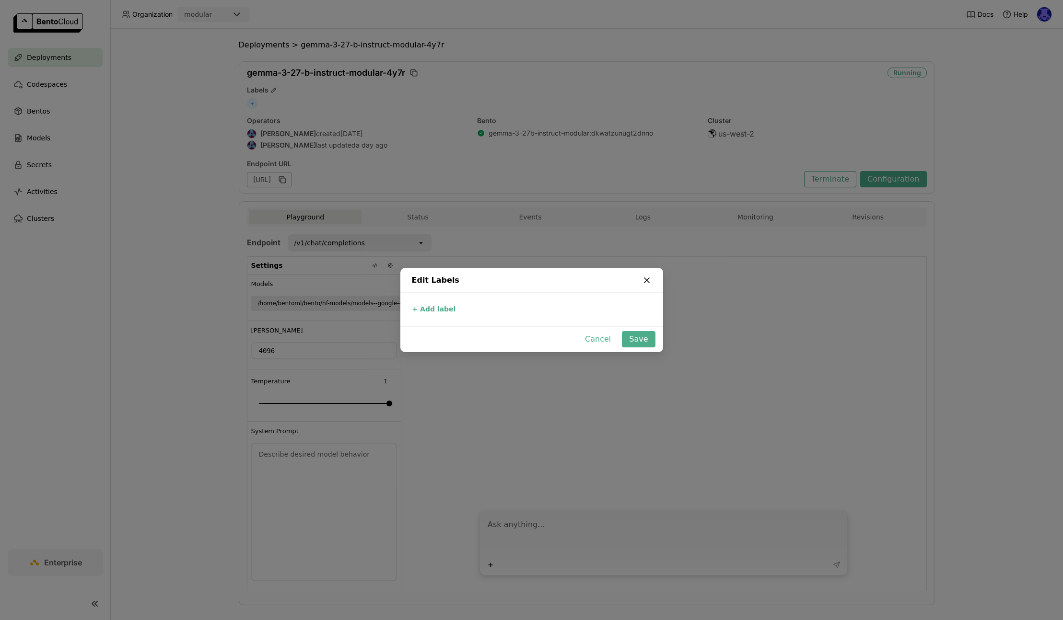
click at [646, 276] on icon "dialog" at bounding box center [647, 281] width 10 height 10
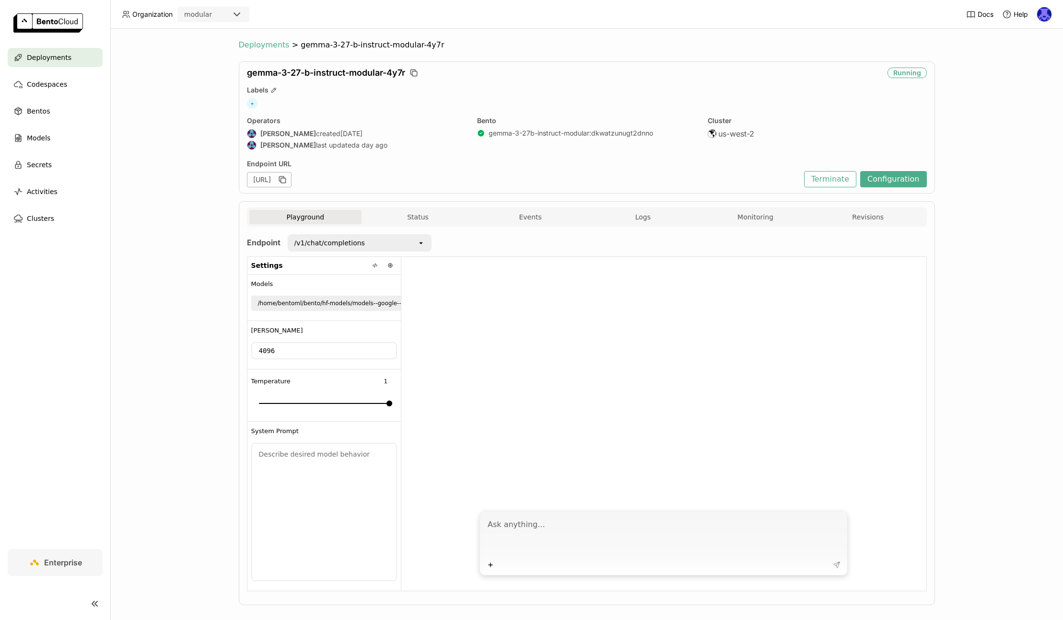
click at [269, 48] on span "Deployments" at bounding box center [264, 45] width 51 height 10
